Goal: Contribute content

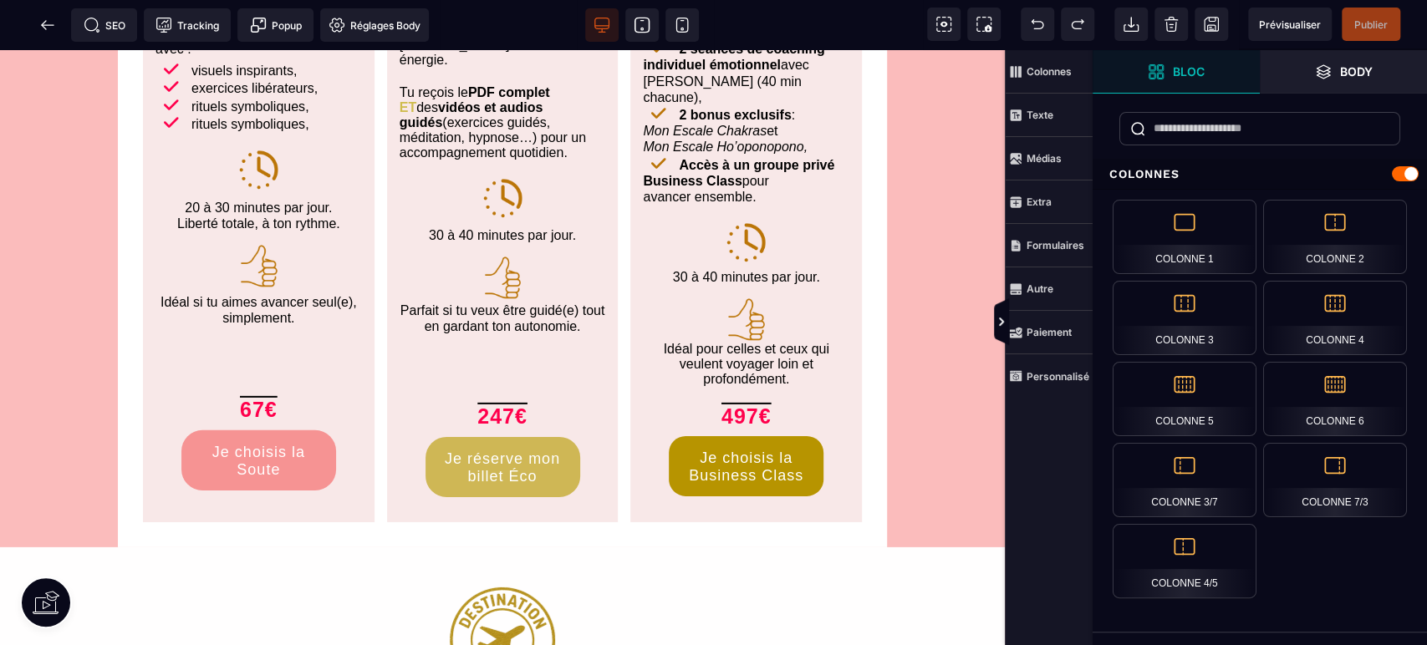
scroll to position [7883, 0]
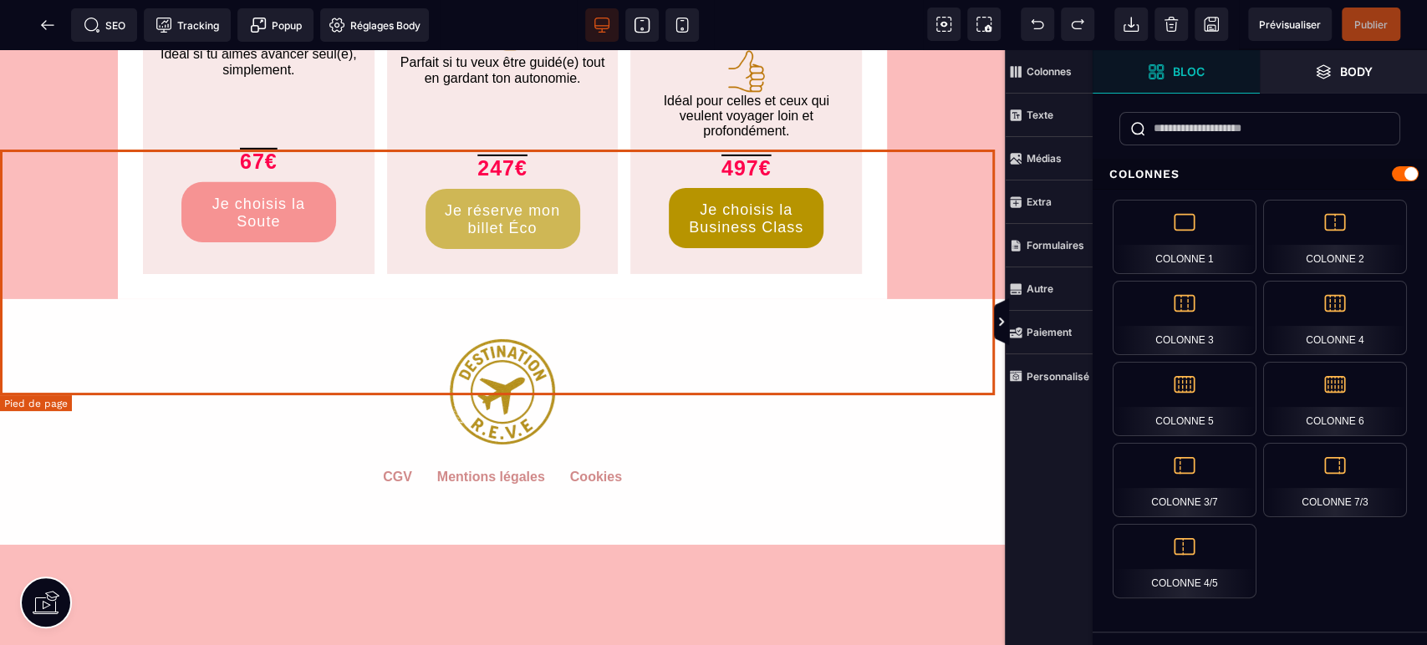
click at [761, 453] on div "CGV Mentions légales Cookies" at bounding box center [502, 495] width 1005 height 84
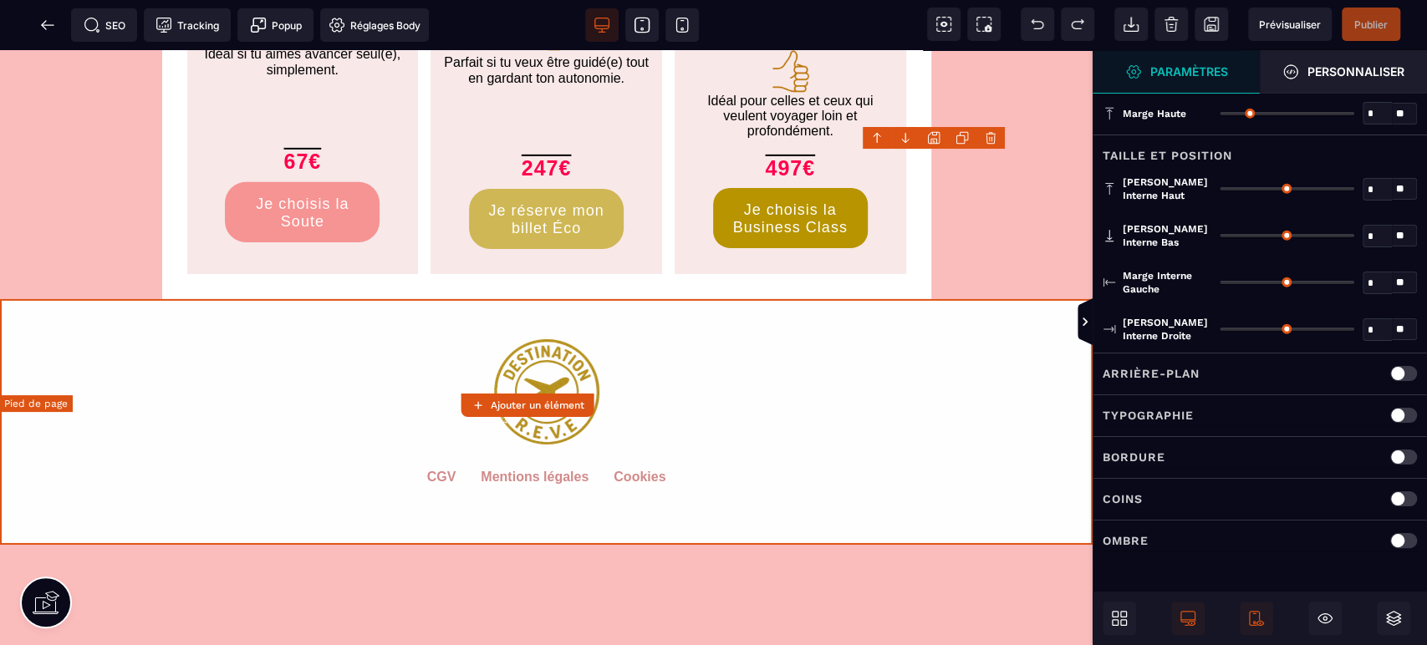
type input "*"
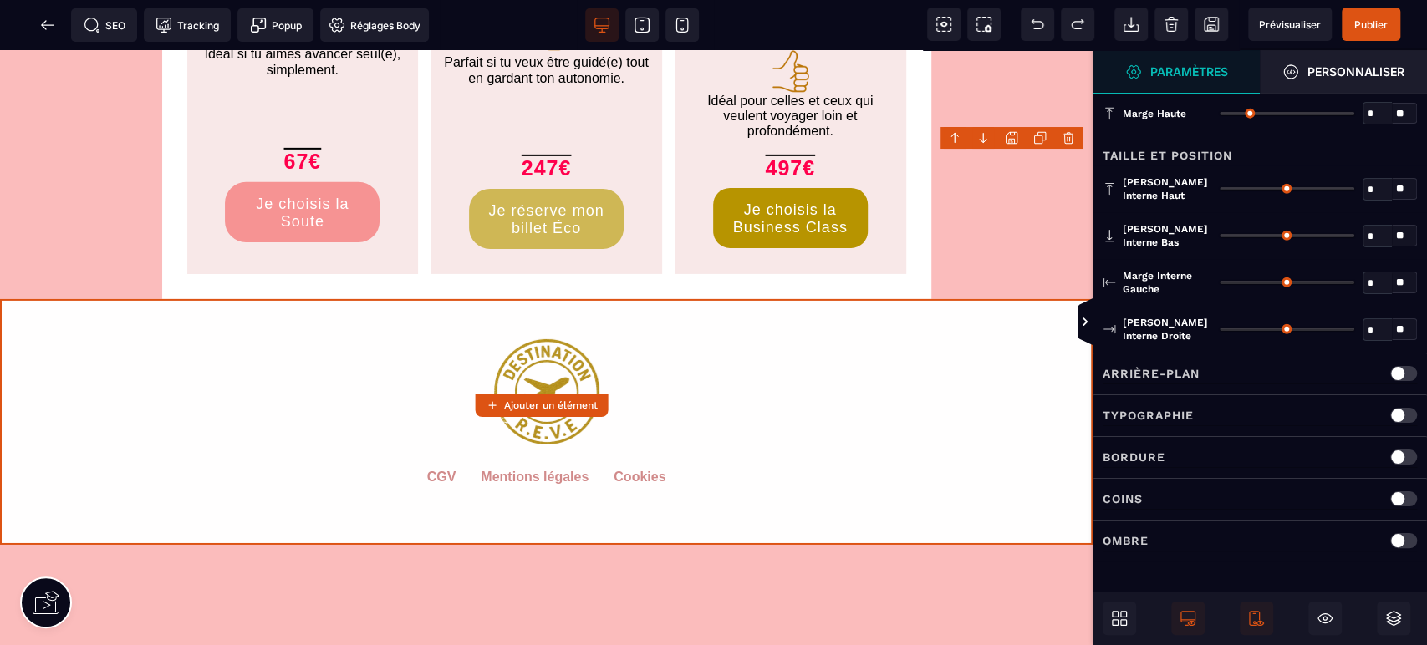
click at [1389, 20] on span "Publier" at bounding box center [1371, 24] width 59 height 33
click at [48, 25] on div "SEO Tracking Popup Réglages Body" at bounding box center [219, 24] width 431 height 33
click at [39, 33] on div "SEO Tracking Popup Réglages Body" at bounding box center [219, 24] width 431 height 33
click at [45, 27] on div "SEO Tracking Popup Réglages Body" at bounding box center [219, 24] width 431 height 33
click at [42, 21] on icon at bounding box center [47, 25] width 17 height 17
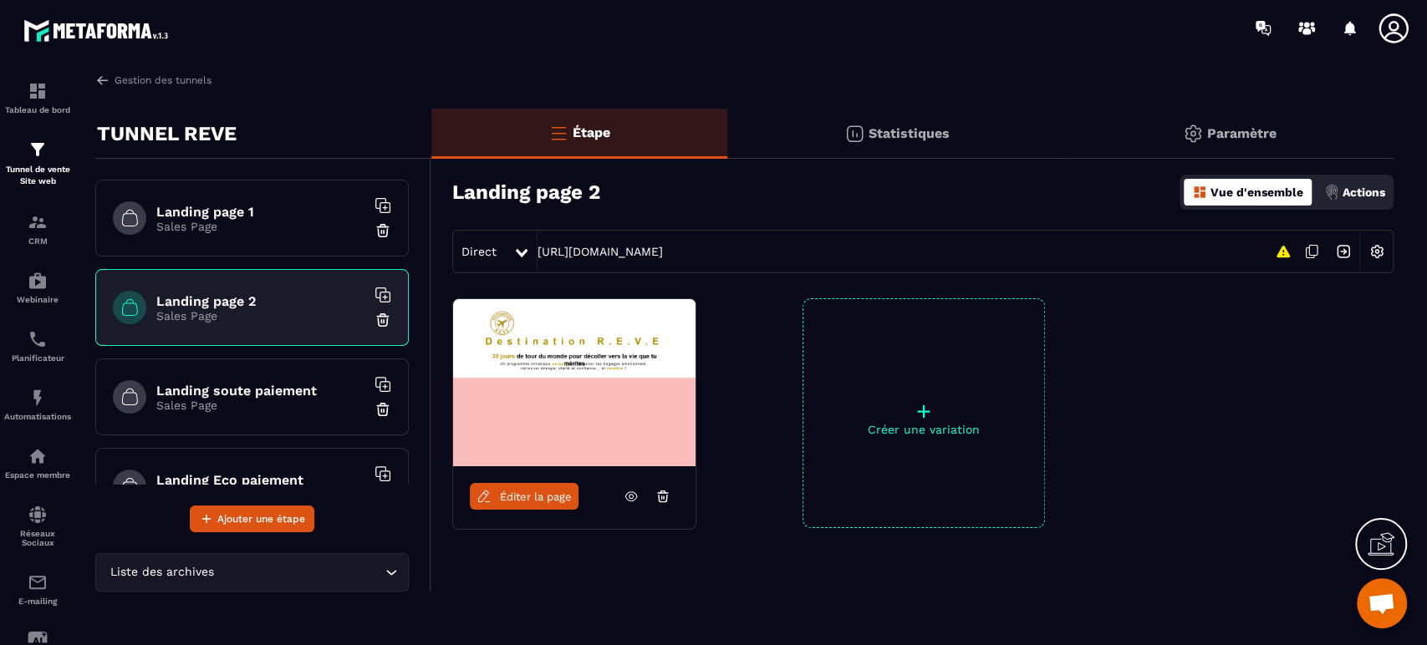
click at [238, 201] on div "Landing page 1 Sales Page" at bounding box center [251, 218] width 313 height 77
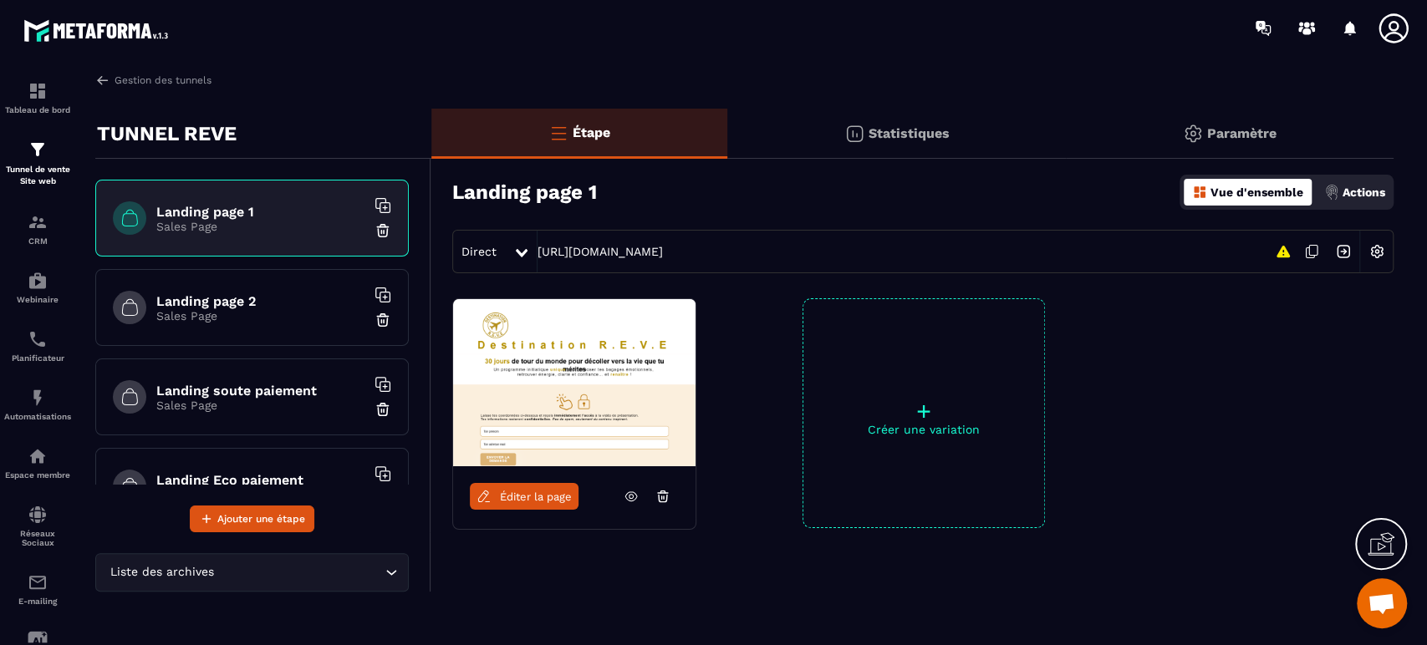
click at [507, 491] on span "Éditer la page" at bounding box center [536, 497] width 72 height 13
